Goal: Check status: Check status

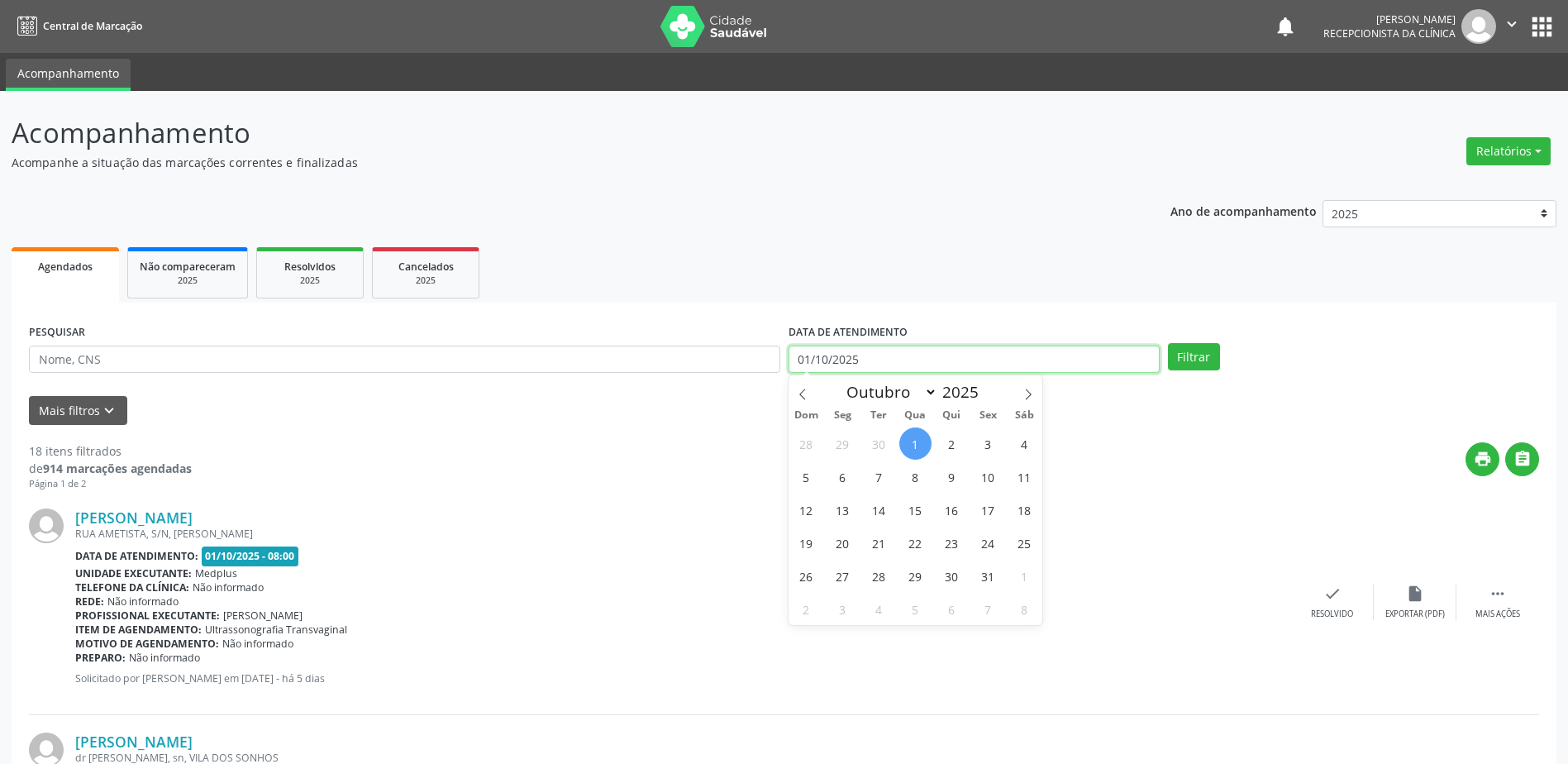
click at [873, 360] on input "01/10/2025" at bounding box center [974, 359] width 372 height 28
click at [946, 447] on span "2" at bounding box center [952, 444] width 32 height 32
type input "[DATE]"
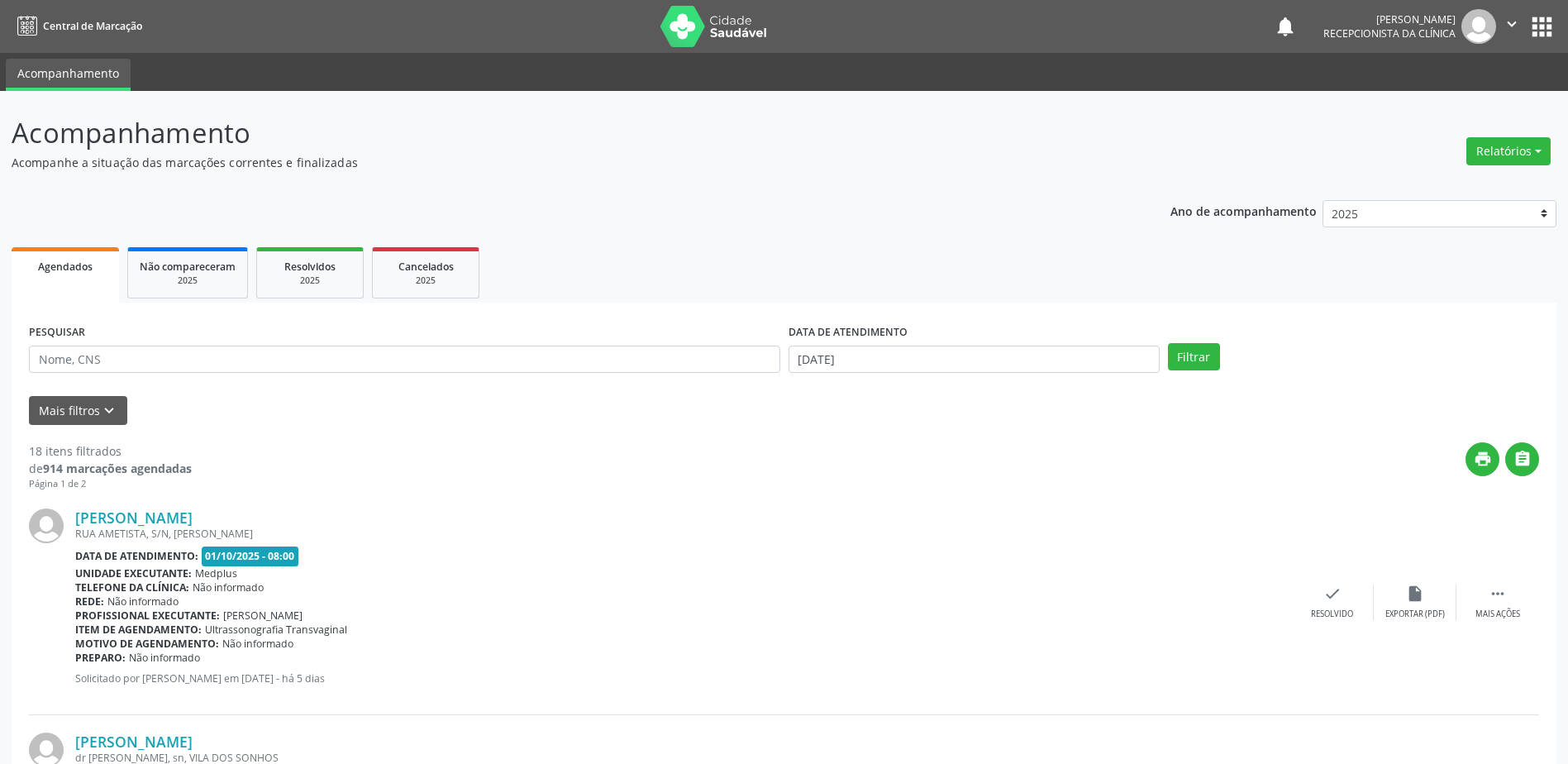
click at [949, 444] on div "print " at bounding box center [866, 466] width 1348 height 48
click at [1190, 348] on button "Filtrar" at bounding box center [1194, 356] width 52 height 28
click at [900, 363] on input "[DATE]" at bounding box center [974, 359] width 372 height 28
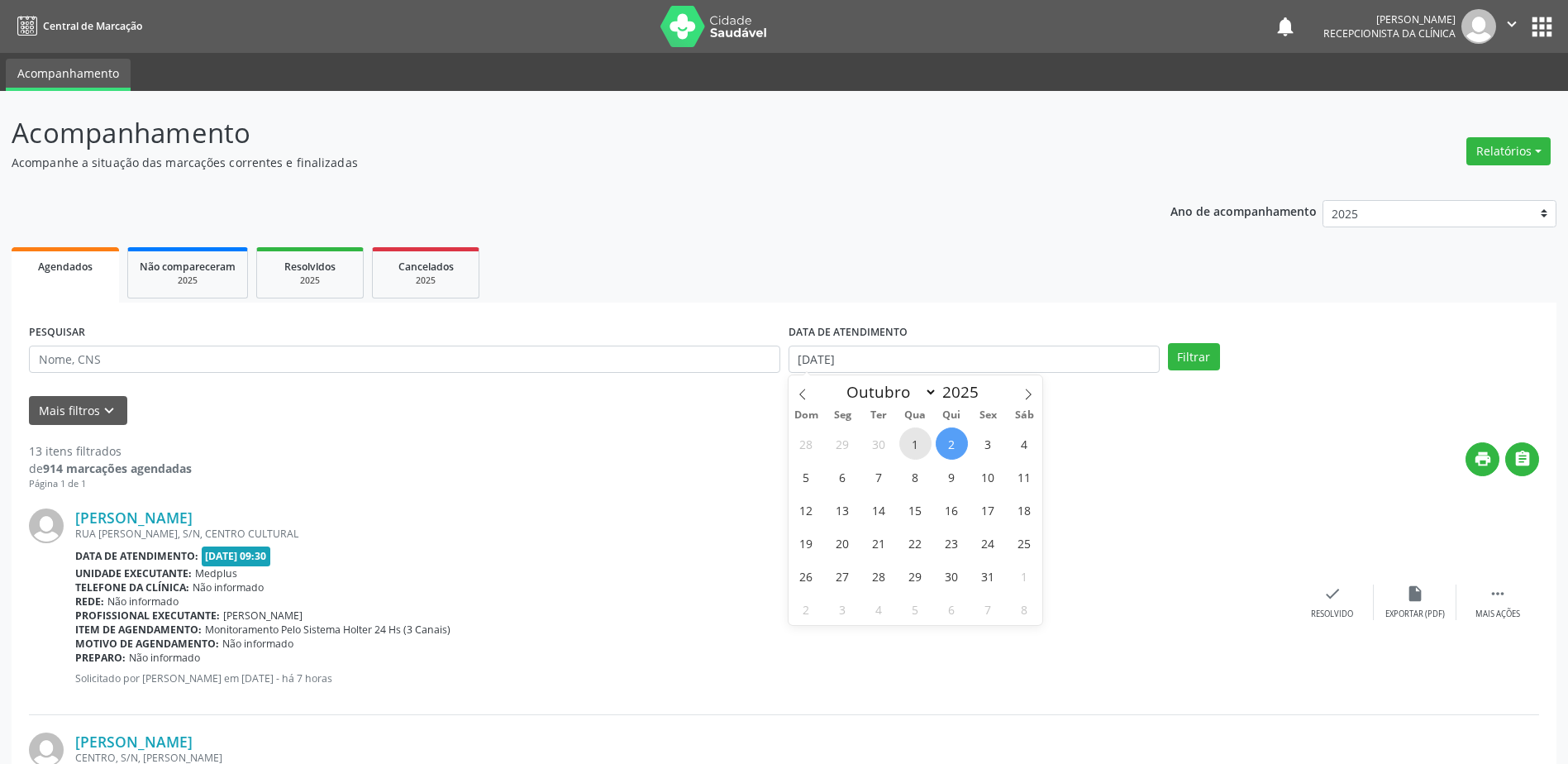
click at [905, 442] on span "1" at bounding box center [916, 444] width 32 height 32
type input "01/10/2025"
click at [905, 442] on span "1" at bounding box center [916, 444] width 32 height 32
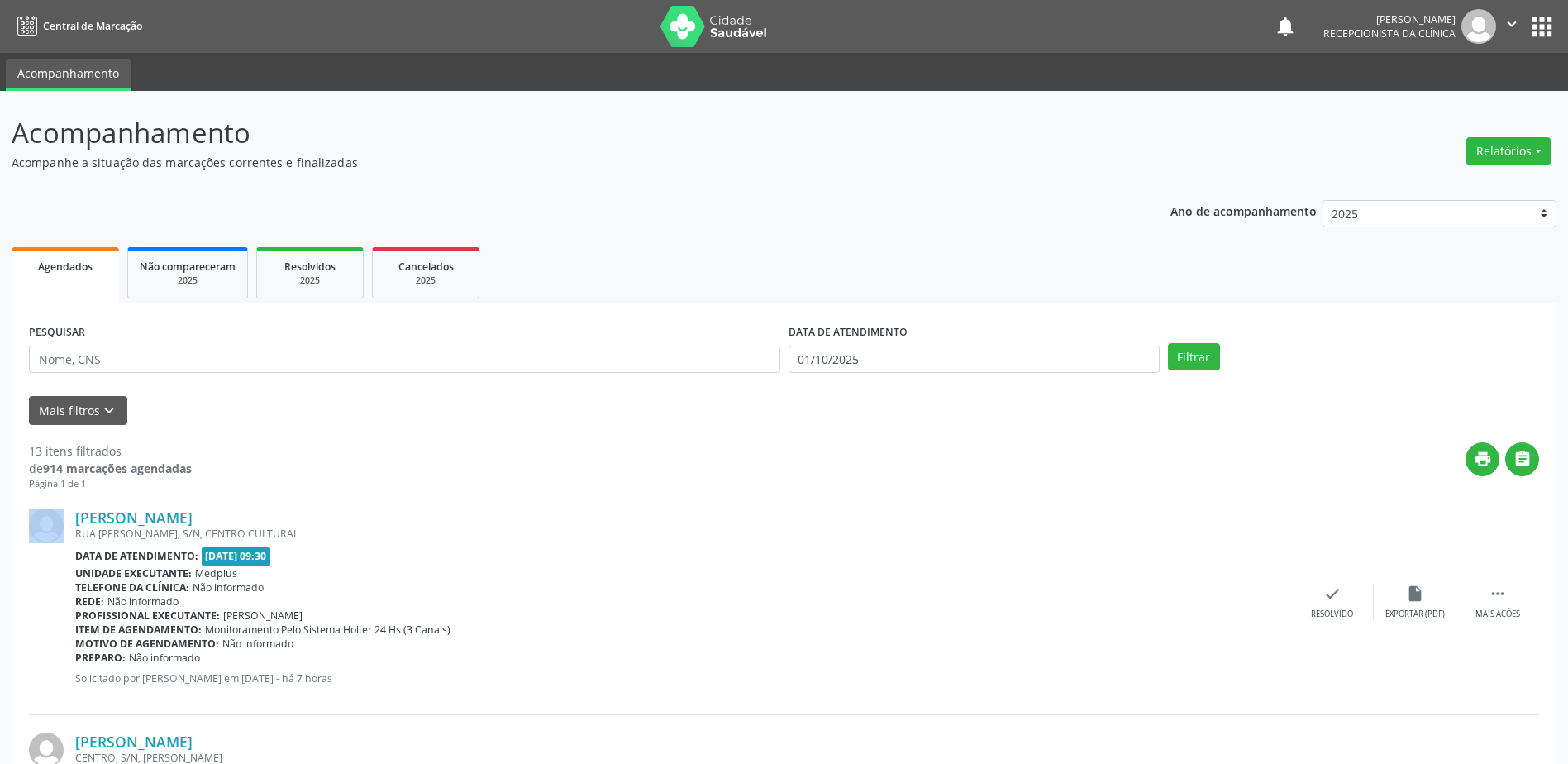
click at [906, 442] on div "print " at bounding box center [866, 466] width 1348 height 48
click at [1213, 359] on button "Filtrar" at bounding box center [1194, 356] width 52 height 28
